Goal: Information Seeking & Learning: Learn about a topic

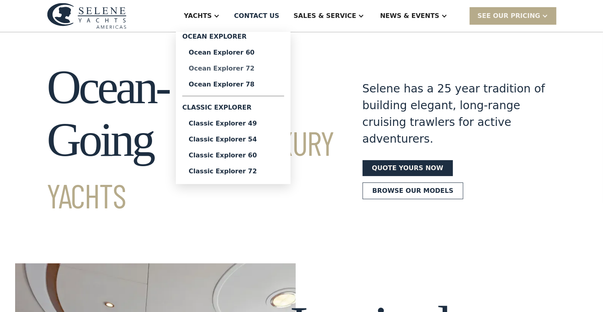
click at [256, 68] on div "Ocean Explorer 72" at bounding box center [233, 68] width 89 height 6
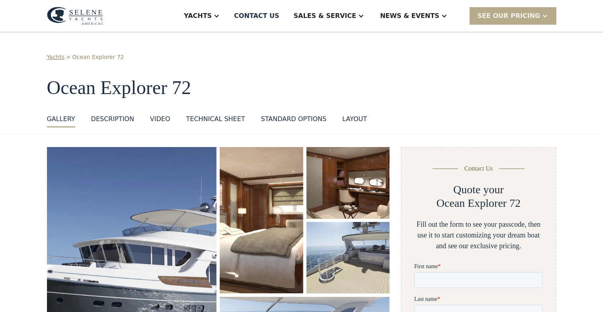
click at [116, 119] on div "DESCRIPTION" at bounding box center [112, 119] width 43 height 10
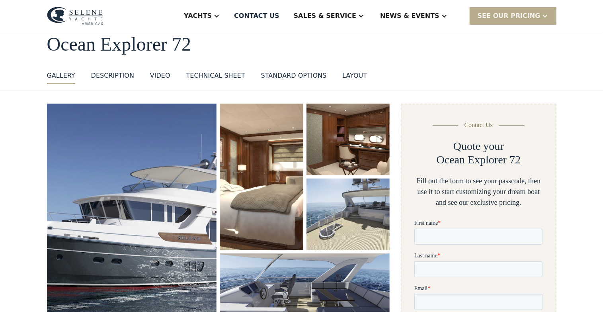
scroll to position [29, 0]
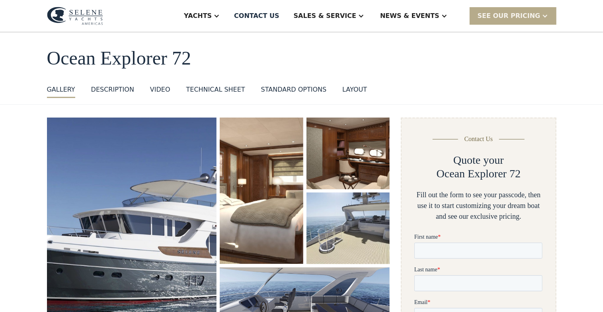
click at [342, 89] on div "layout" at bounding box center [354, 90] width 25 height 10
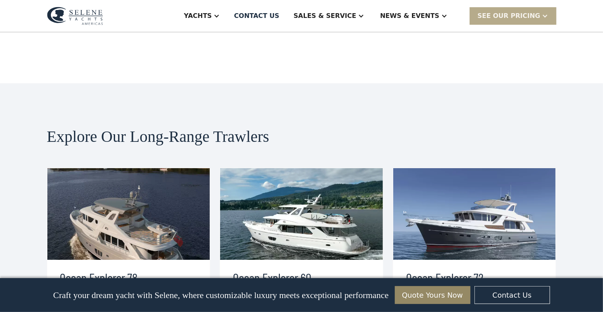
scroll to position [1641, 0]
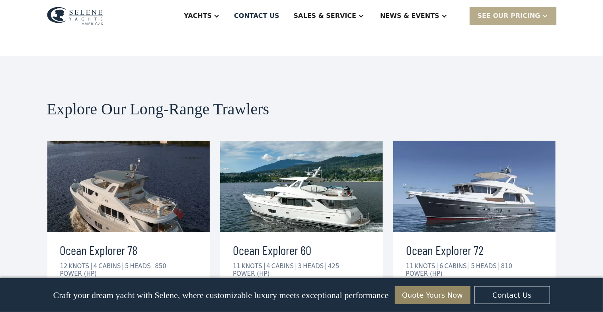
click at [423, 293] on div "view details" at bounding box center [438, 298] width 45 height 10
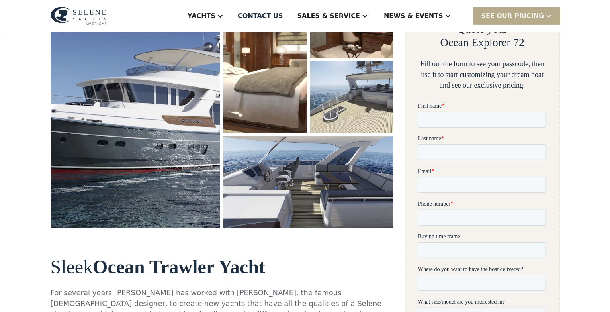
scroll to position [159, 0]
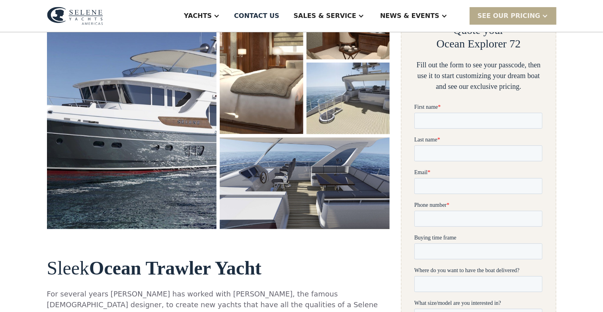
click at [274, 129] on img "open lightbox" at bounding box center [261, 61] width 83 height 147
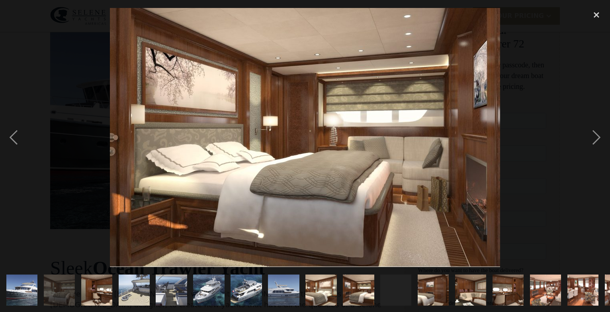
click at [274, 129] on img at bounding box center [305, 137] width 390 height 259
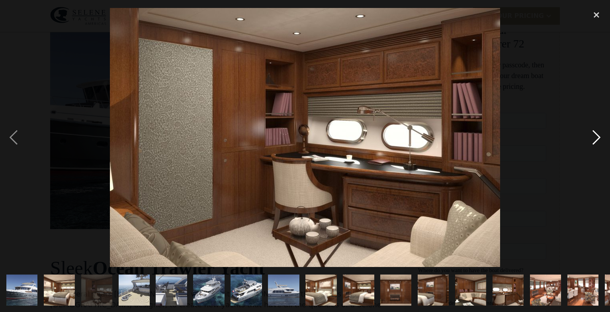
click at [593, 131] on div "next image" at bounding box center [596, 137] width 27 height 262
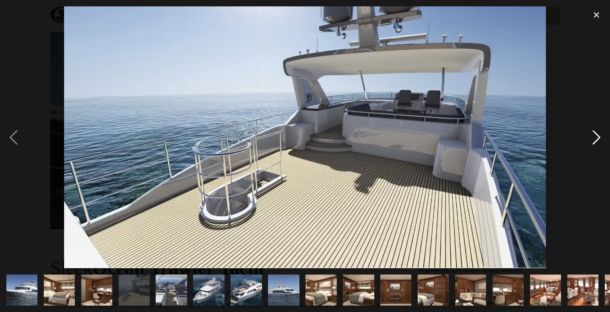
click at [596, 135] on div "next image" at bounding box center [596, 137] width 27 height 262
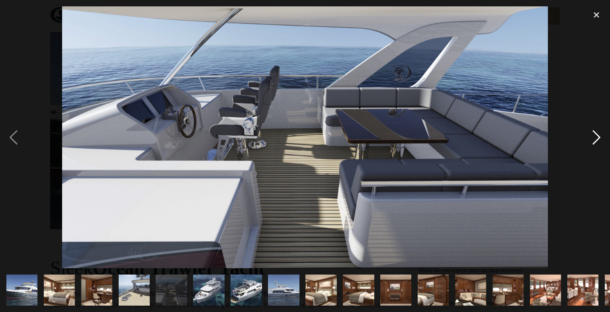
click at [595, 135] on div "next image" at bounding box center [596, 137] width 27 height 262
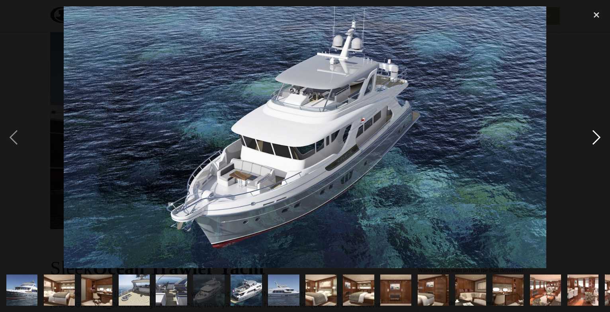
click at [595, 135] on div "next image" at bounding box center [596, 137] width 27 height 262
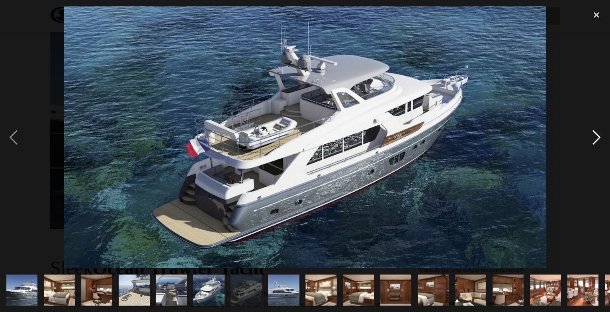
click at [595, 135] on div "next image" at bounding box center [596, 137] width 27 height 262
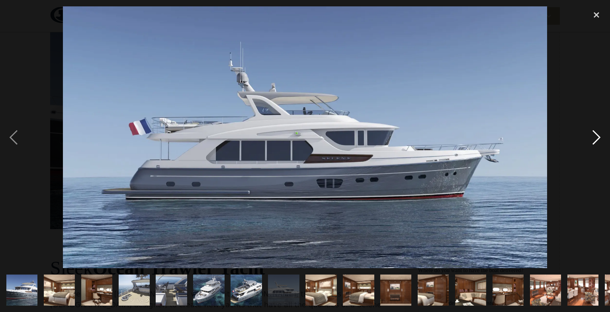
click at [595, 135] on div "next image" at bounding box center [596, 137] width 27 height 262
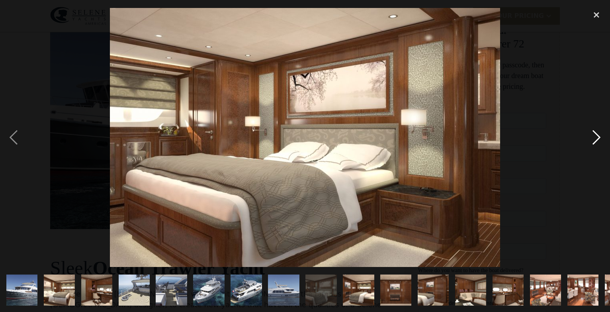
click at [592, 135] on div "next image" at bounding box center [596, 137] width 27 height 262
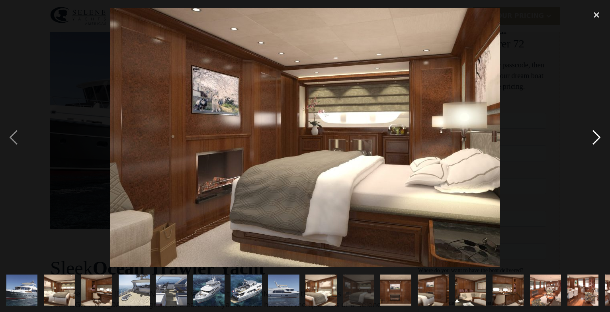
click at [592, 135] on div "next image" at bounding box center [596, 137] width 27 height 262
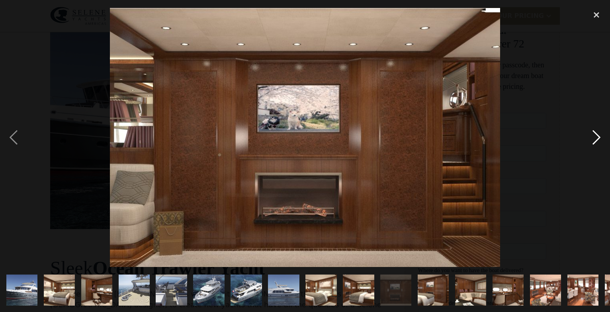
click at [592, 135] on div "next image" at bounding box center [596, 137] width 27 height 262
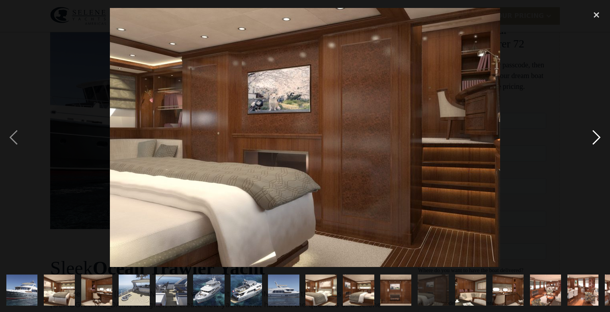
click at [592, 135] on div "next image" at bounding box center [596, 137] width 27 height 262
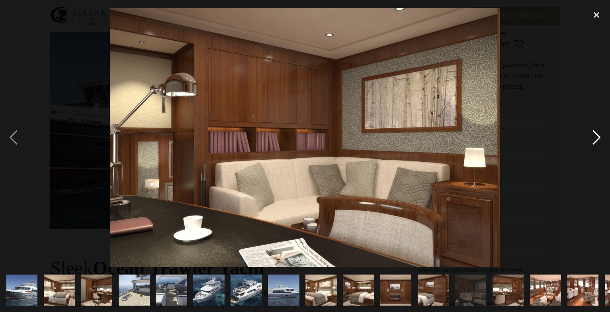
click at [592, 135] on div "next image" at bounding box center [596, 137] width 27 height 262
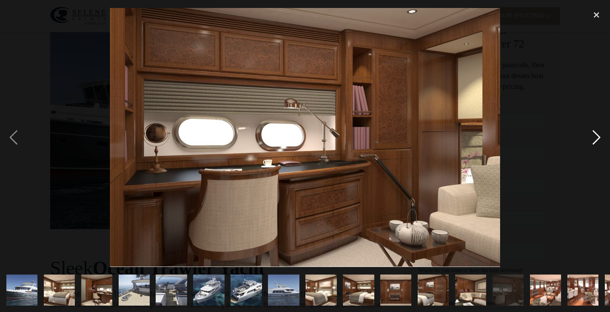
click at [592, 135] on div "next image" at bounding box center [596, 137] width 27 height 262
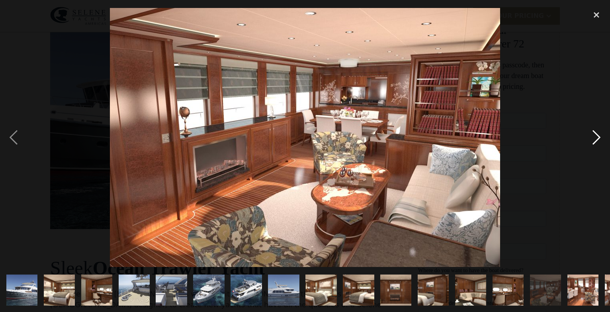
click at [592, 135] on div "next image" at bounding box center [596, 137] width 27 height 262
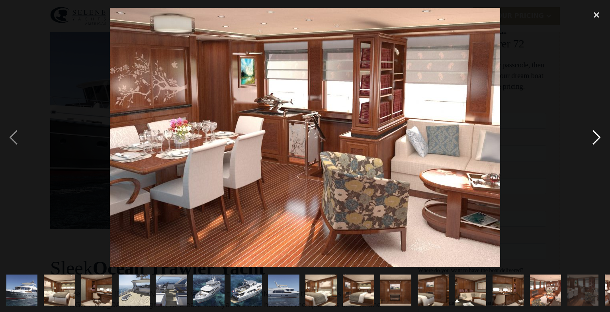
click at [592, 135] on div "next image" at bounding box center [596, 137] width 27 height 262
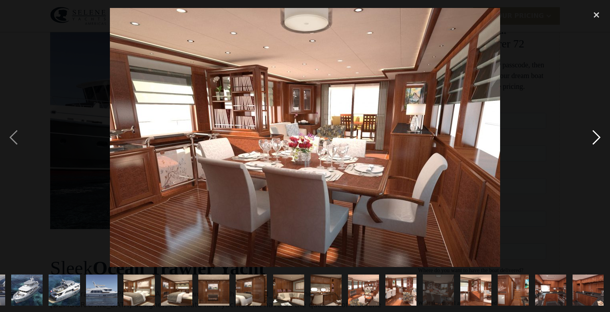
scroll to position [0, 182]
click at [592, 135] on div "next image" at bounding box center [596, 137] width 27 height 262
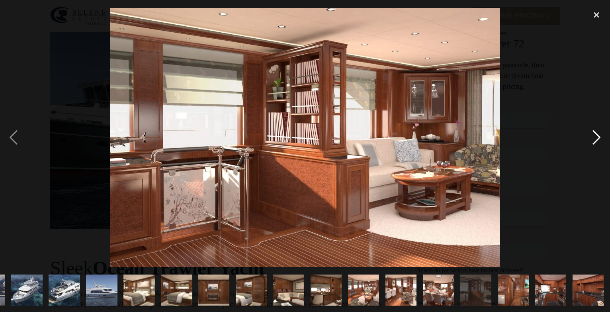
click at [592, 135] on div "next image" at bounding box center [596, 137] width 27 height 262
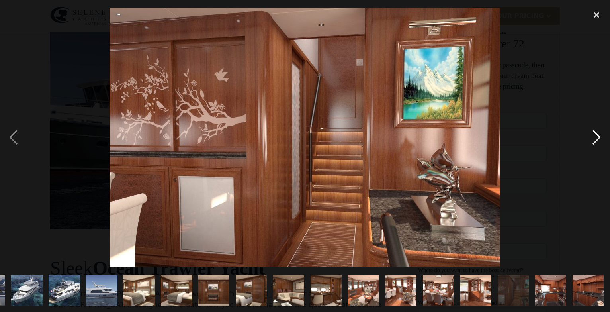
click at [592, 135] on div "next image" at bounding box center [596, 137] width 27 height 262
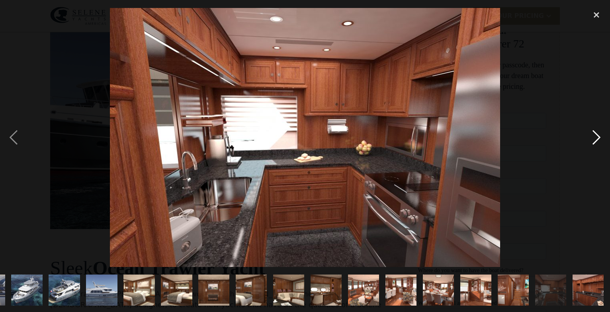
click at [592, 135] on div "next image" at bounding box center [596, 137] width 27 height 262
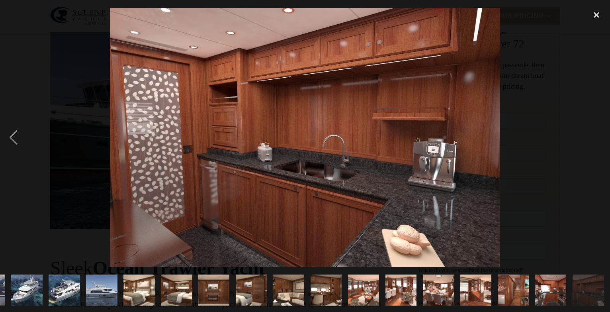
click at [592, 135] on div "next image" at bounding box center [596, 137] width 27 height 262
click at [575, 136] on div at bounding box center [305, 137] width 610 height 262
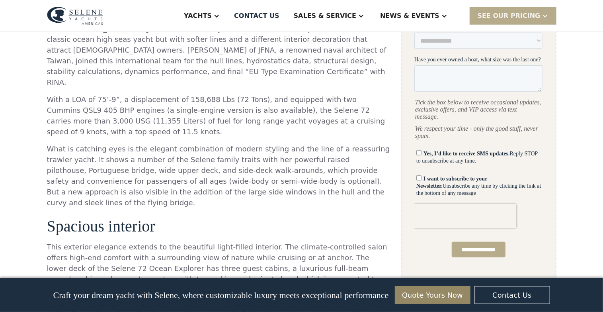
scroll to position [425, 0]
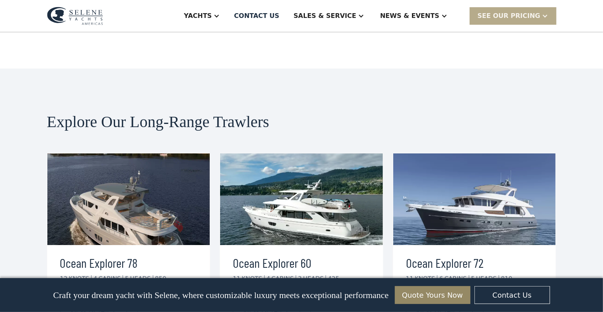
scroll to position [1641, 0]
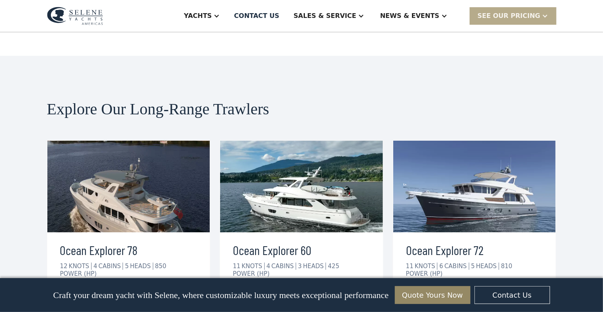
click at [113, 290] on link "view details" at bounding box center [99, 298] width 78 height 17
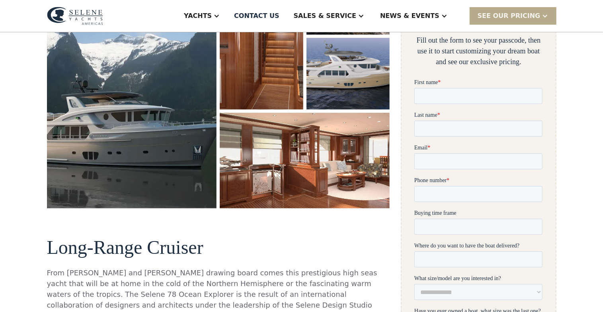
scroll to position [199, 0]
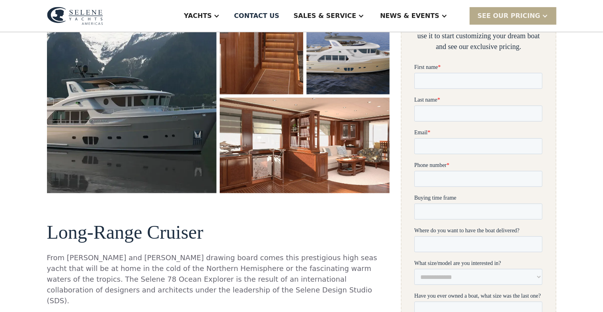
click at [303, 141] on img "open lightbox" at bounding box center [305, 145] width 170 height 95
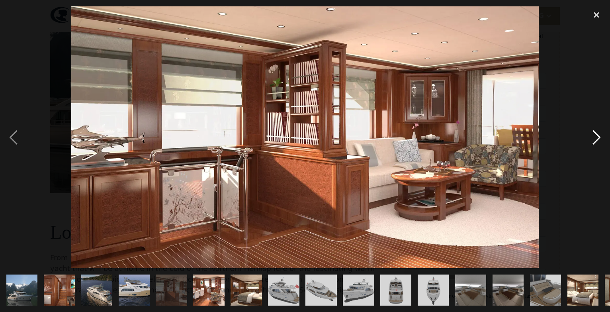
click at [595, 136] on div "next image" at bounding box center [596, 137] width 27 height 262
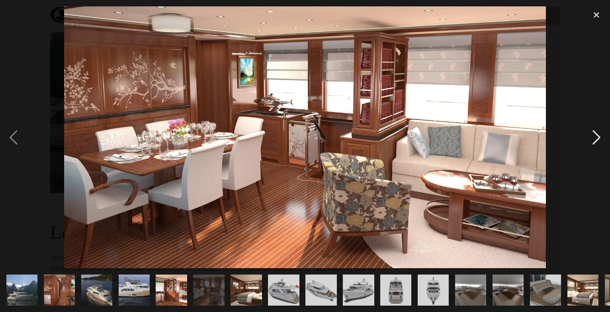
click at [595, 136] on div "next image" at bounding box center [596, 137] width 27 height 262
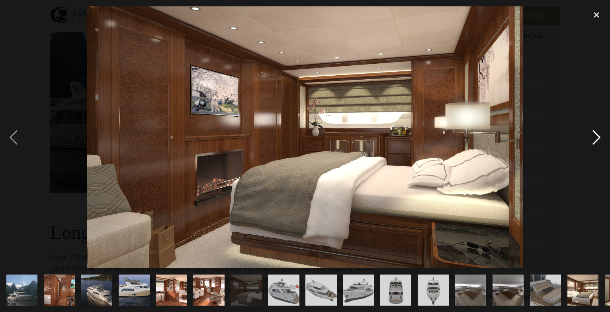
click at [595, 136] on div "next image" at bounding box center [596, 137] width 27 height 262
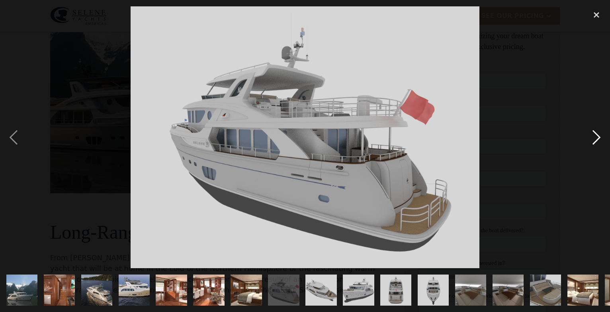
click at [595, 136] on div "next image" at bounding box center [596, 137] width 27 height 262
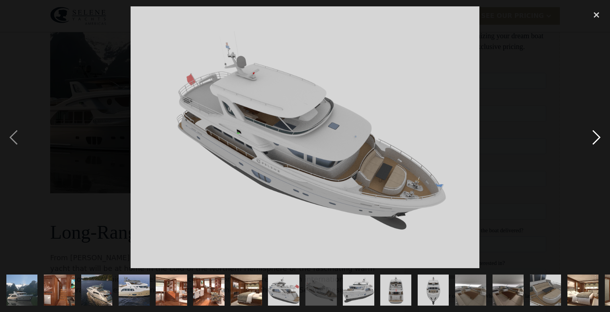
click at [595, 136] on div "next image" at bounding box center [596, 137] width 27 height 262
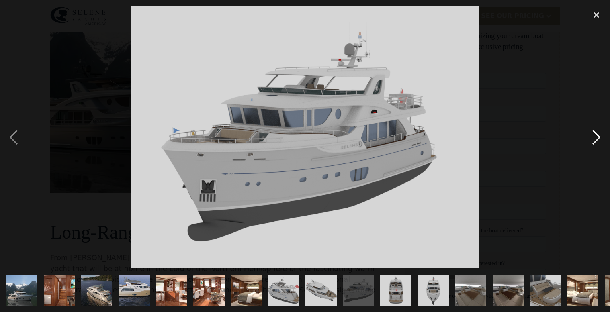
click at [595, 136] on div "next image" at bounding box center [596, 137] width 27 height 262
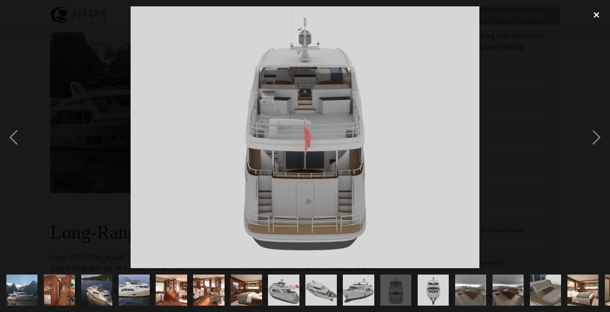
click at [595, 14] on div "close lightbox" at bounding box center [596, 15] width 27 height 18
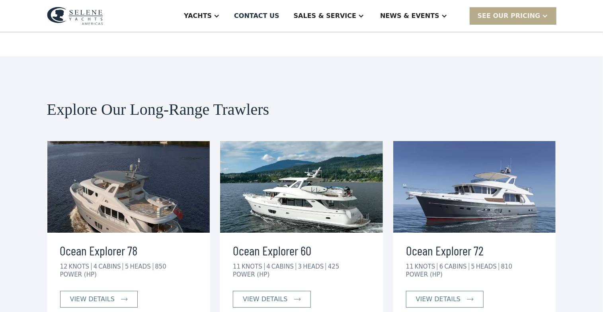
scroll to position [29, 0]
